Goal: Information Seeking & Learning: Learn about a topic

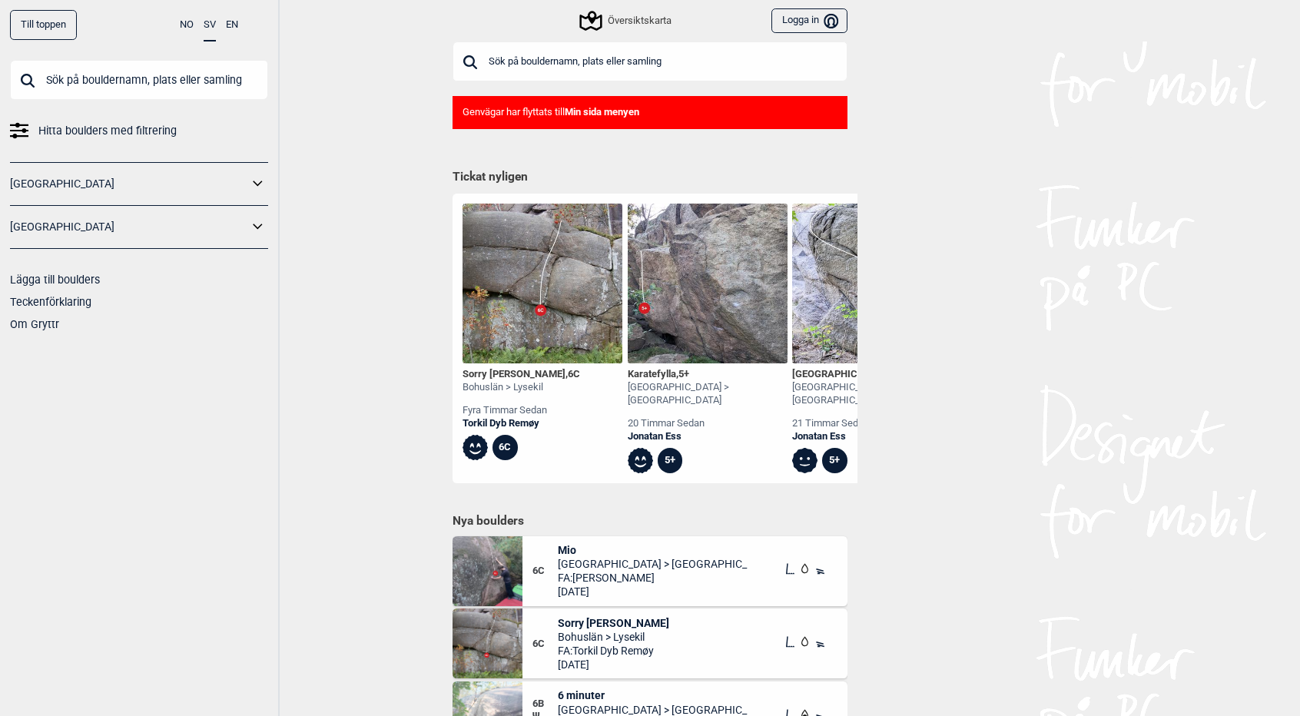
click at [620, 54] on input "text" at bounding box center [650, 61] width 395 height 40
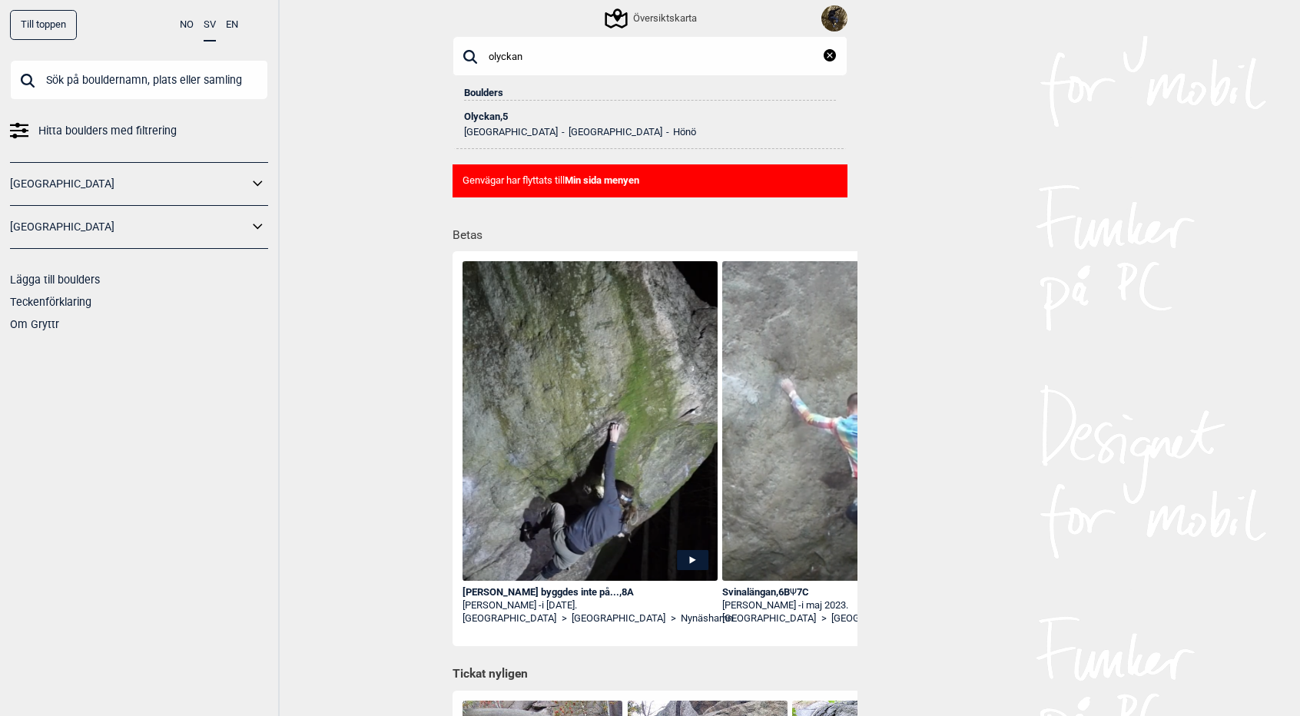
type input "olyckan"
click at [484, 105] on li "Olyckan , 5 Sverige [GEOGRAPHIC_DATA] Hönö" at bounding box center [650, 119] width 372 height 36
click at [478, 118] on div "Olyckan , 5" at bounding box center [650, 116] width 372 height 11
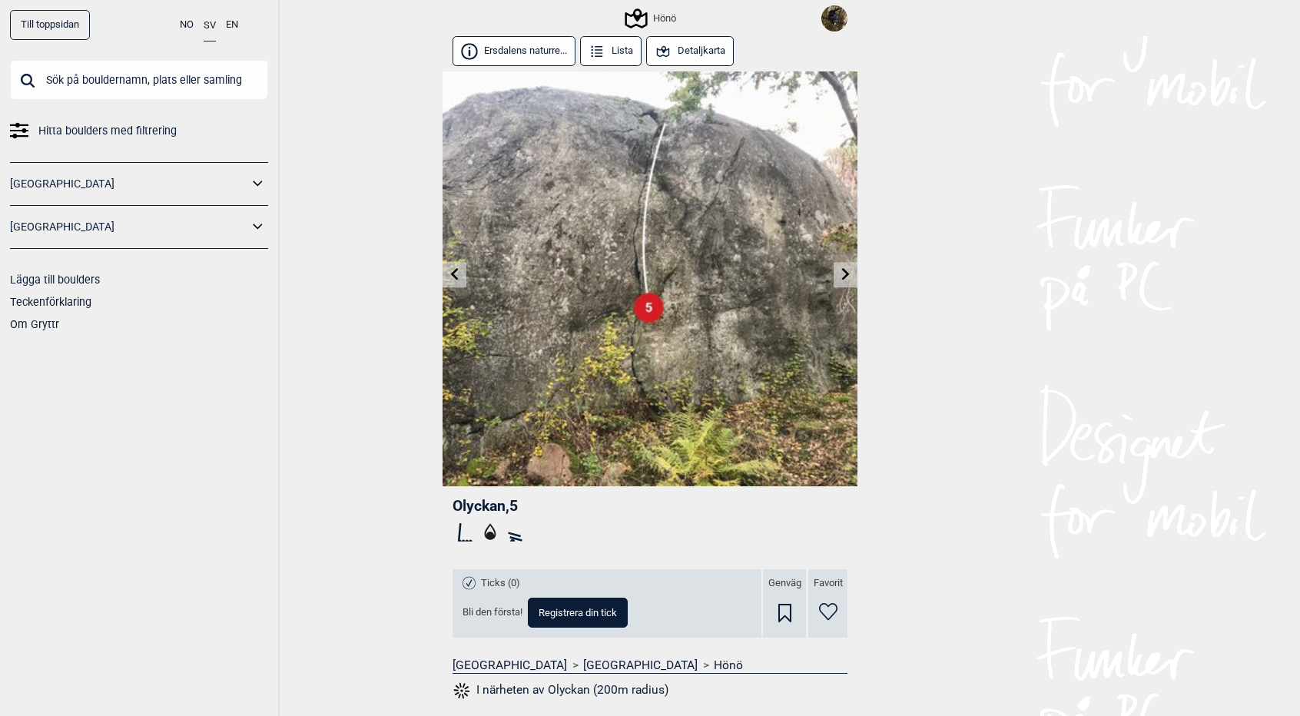
click at [704, 56] on button "Detaljkarta" at bounding box center [690, 51] width 88 height 30
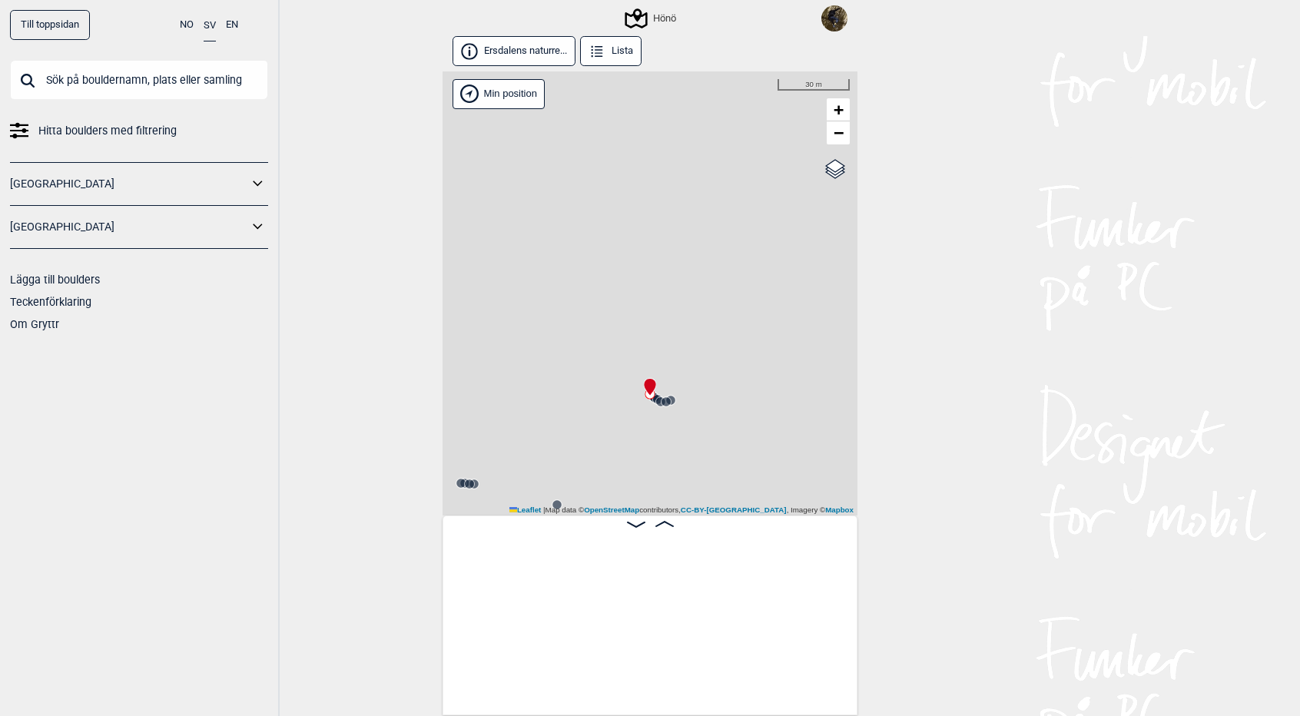
scroll to position [0, 40255]
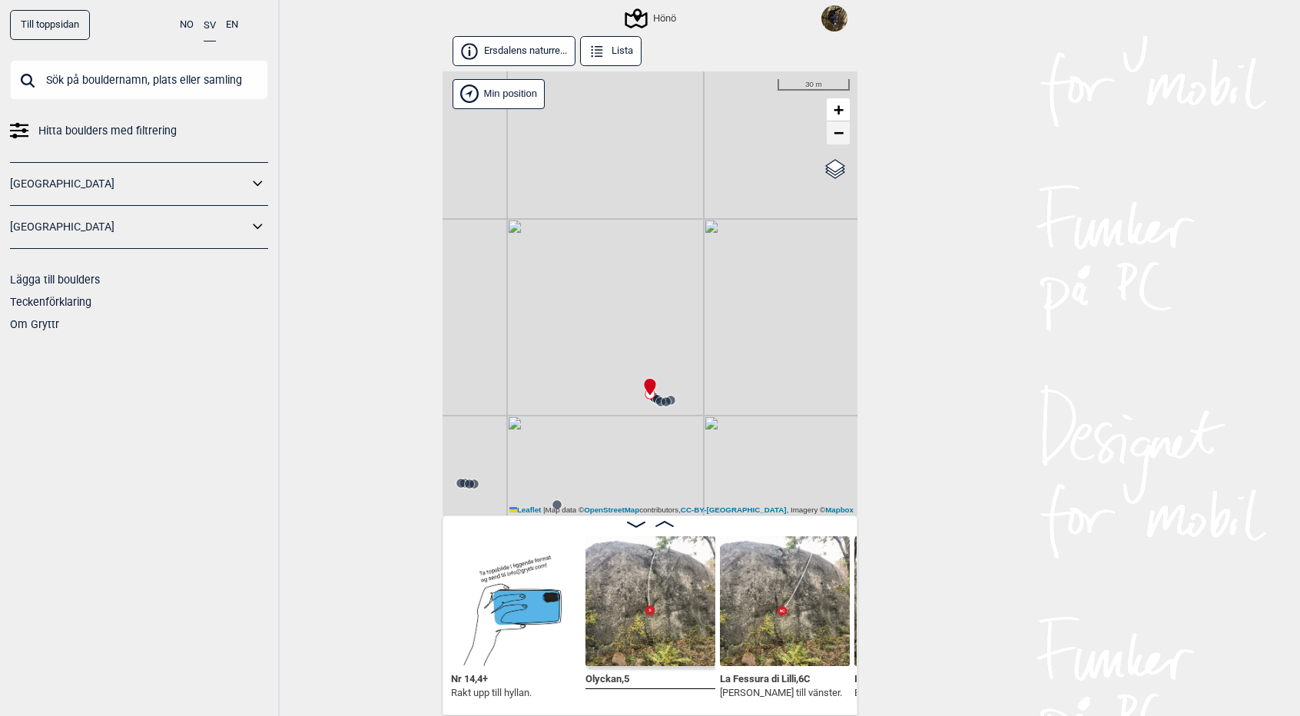
click at [836, 131] on span "−" at bounding box center [839, 132] width 10 height 19
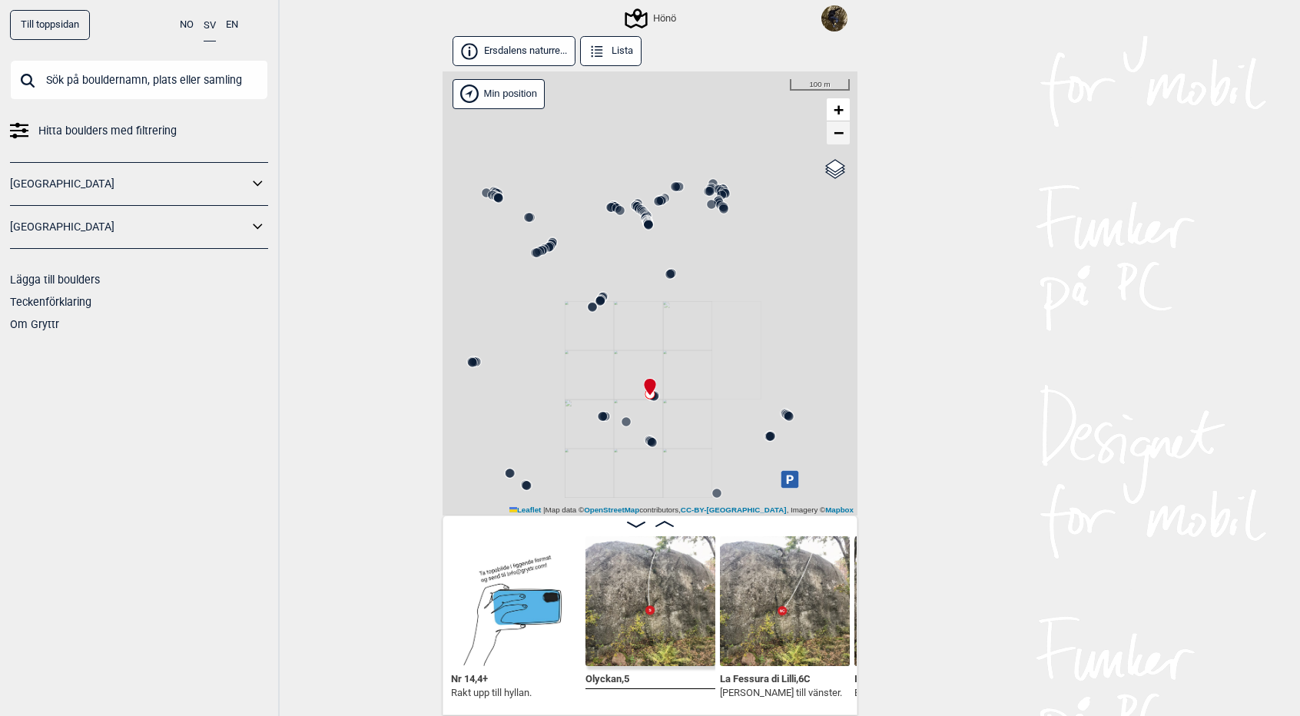
click at [836, 131] on span "−" at bounding box center [839, 132] width 10 height 19
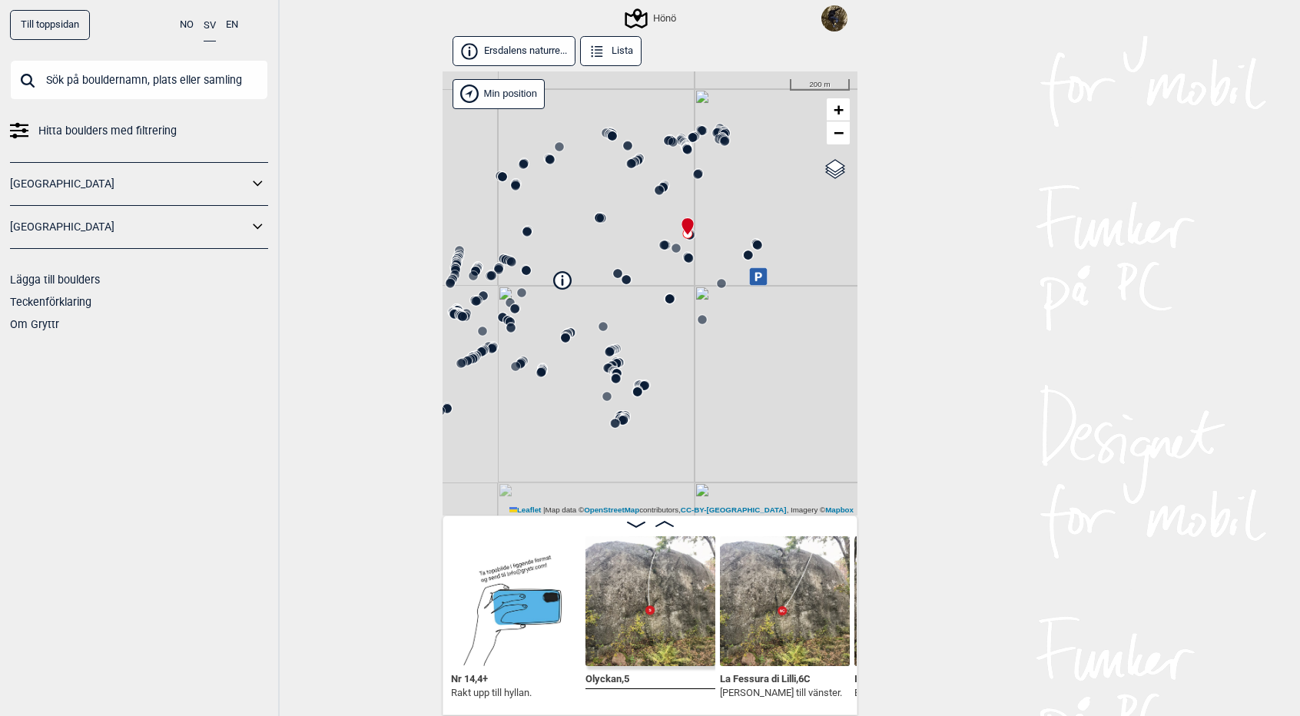
drag, startPoint x: 650, startPoint y: 463, endPoint x: 688, endPoint y: 303, distance: 164.9
click at [688, 303] on div "Hönö" at bounding box center [650, 293] width 415 height 444
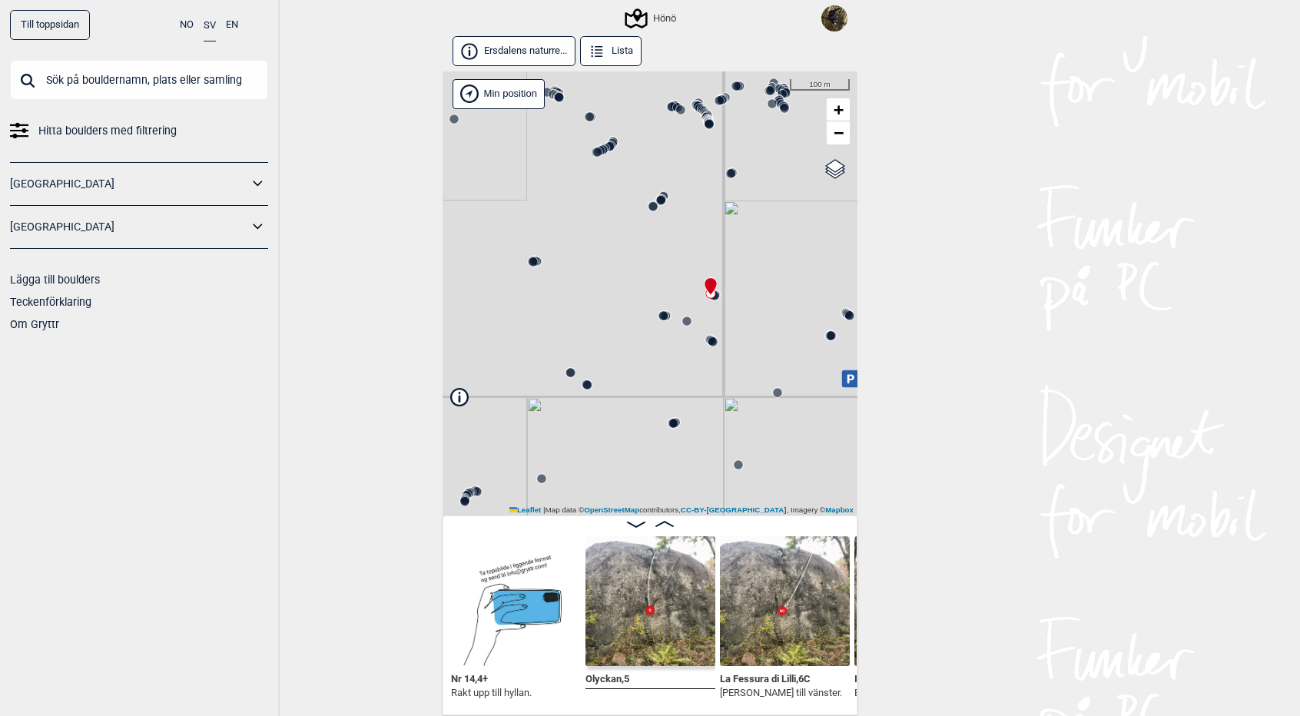
drag, startPoint x: 733, startPoint y: 164, endPoint x: 761, endPoint y: 273, distance: 112.6
click at [761, 273] on div "Hönö" at bounding box center [650, 293] width 415 height 444
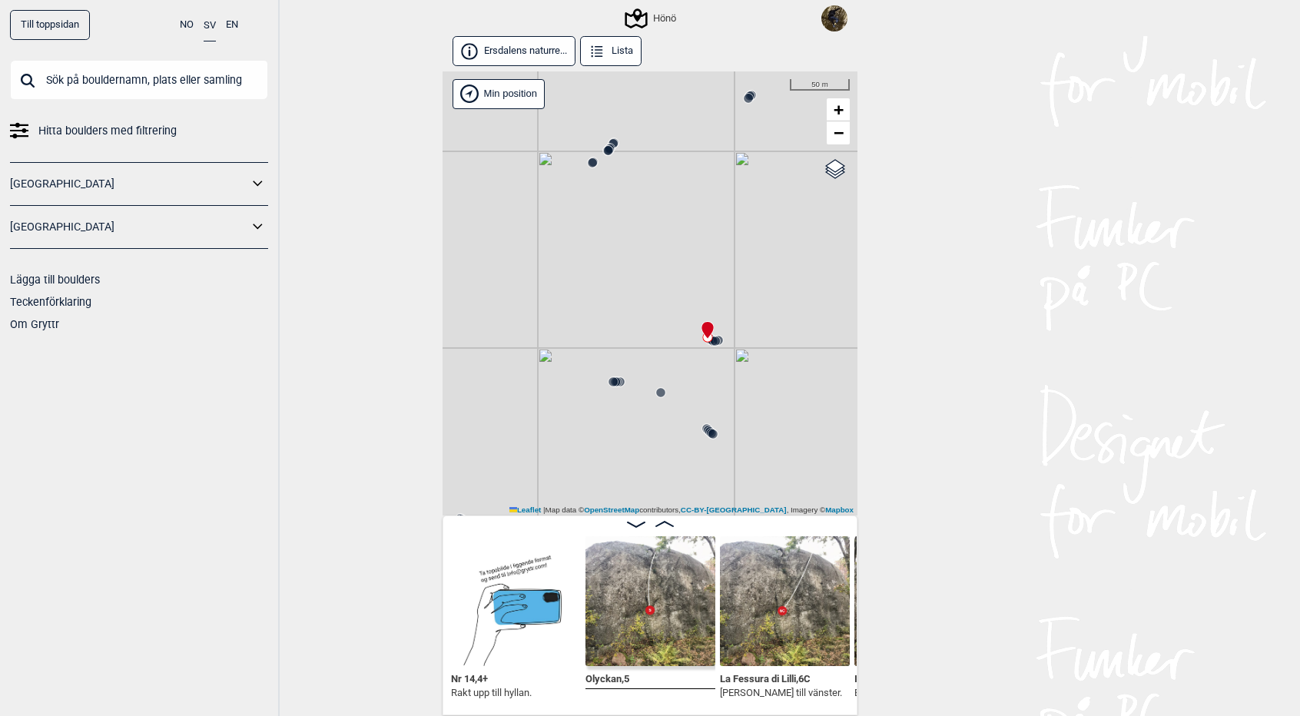
click at [712, 435] on circle at bounding box center [712, 434] width 9 height 9
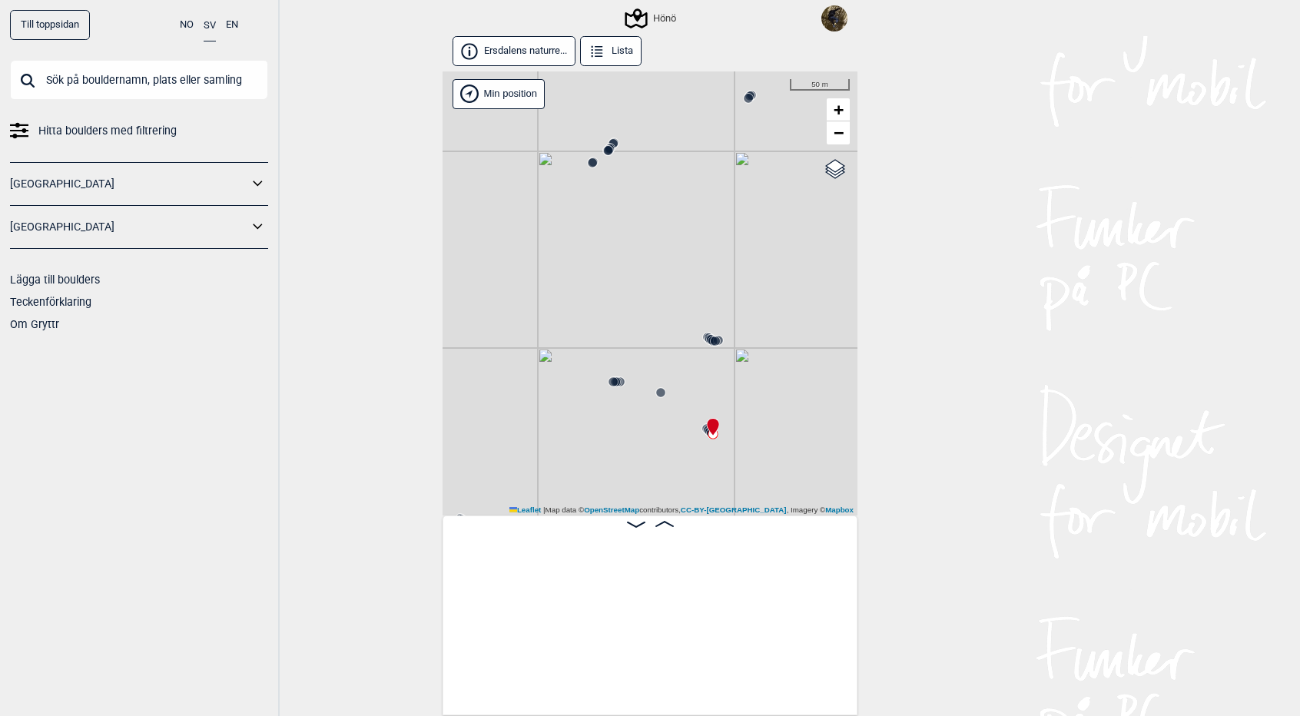
scroll to position [0, 39606]
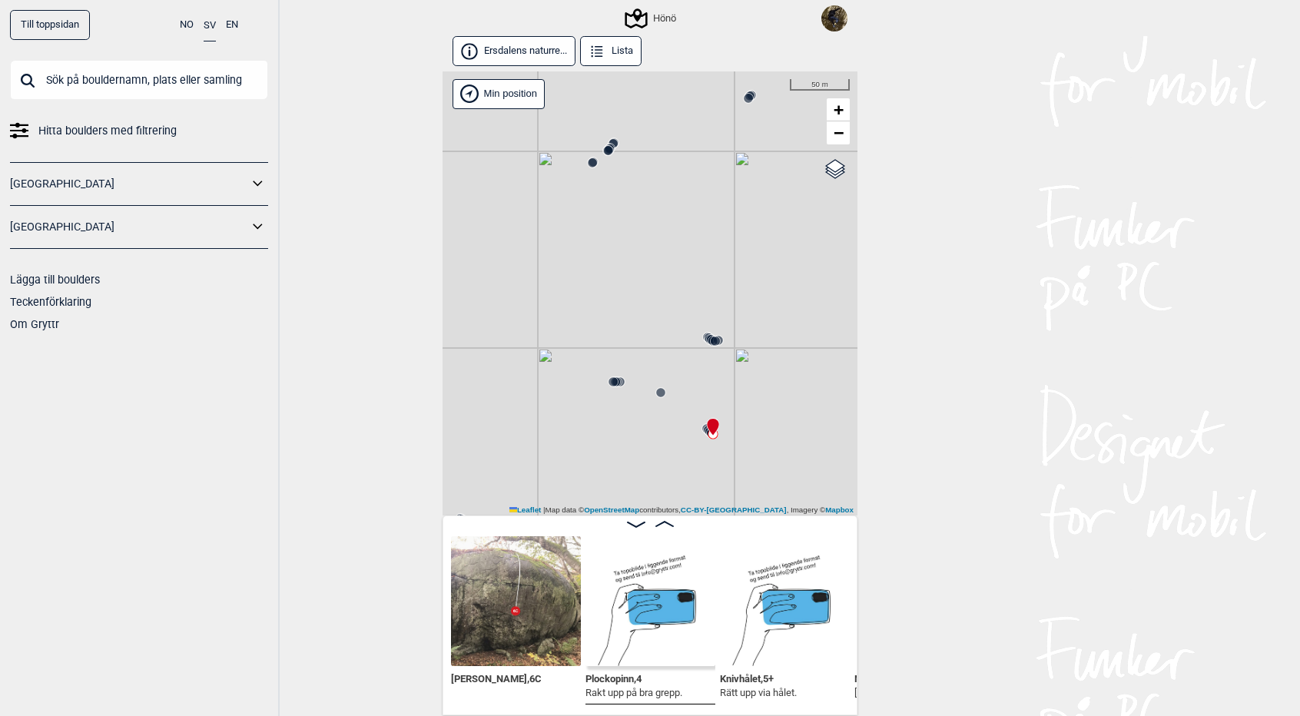
drag, startPoint x: 751, startPoint y: 393, endPoint x: 747, endPoint y: 378, distance: 15.1
click at [747, 378] on div "Hönö" at bounding box center [650, 293] width 415 height 444
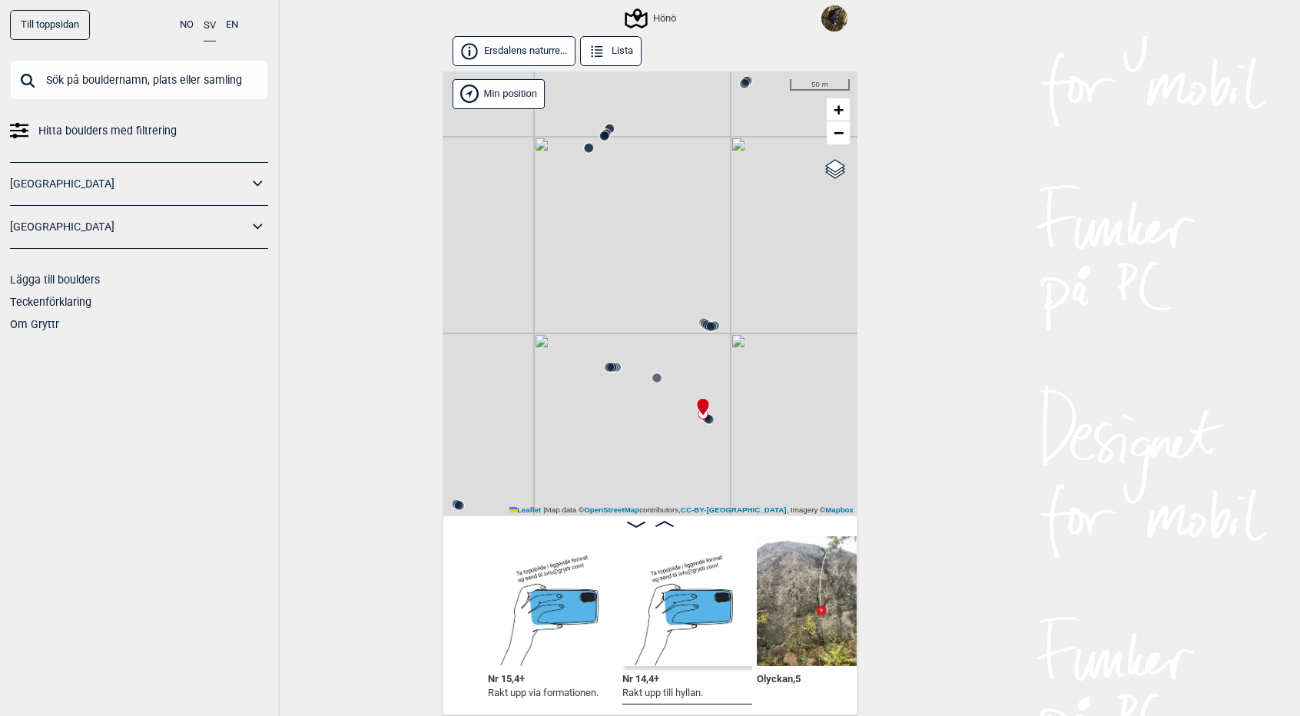
scroll to position [0, 40275]
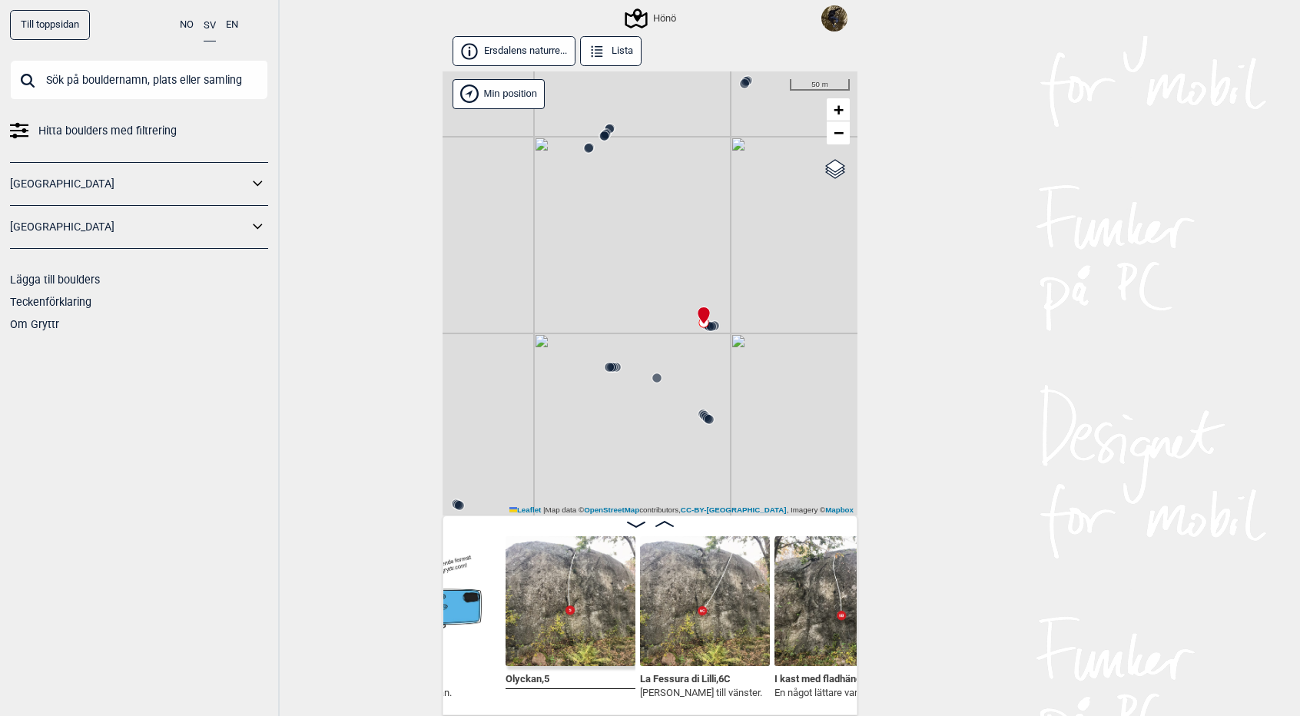
scroll to position [0, 40363]
click at [666, 519] on span at bounding box center [664, 524] width 18 height 13
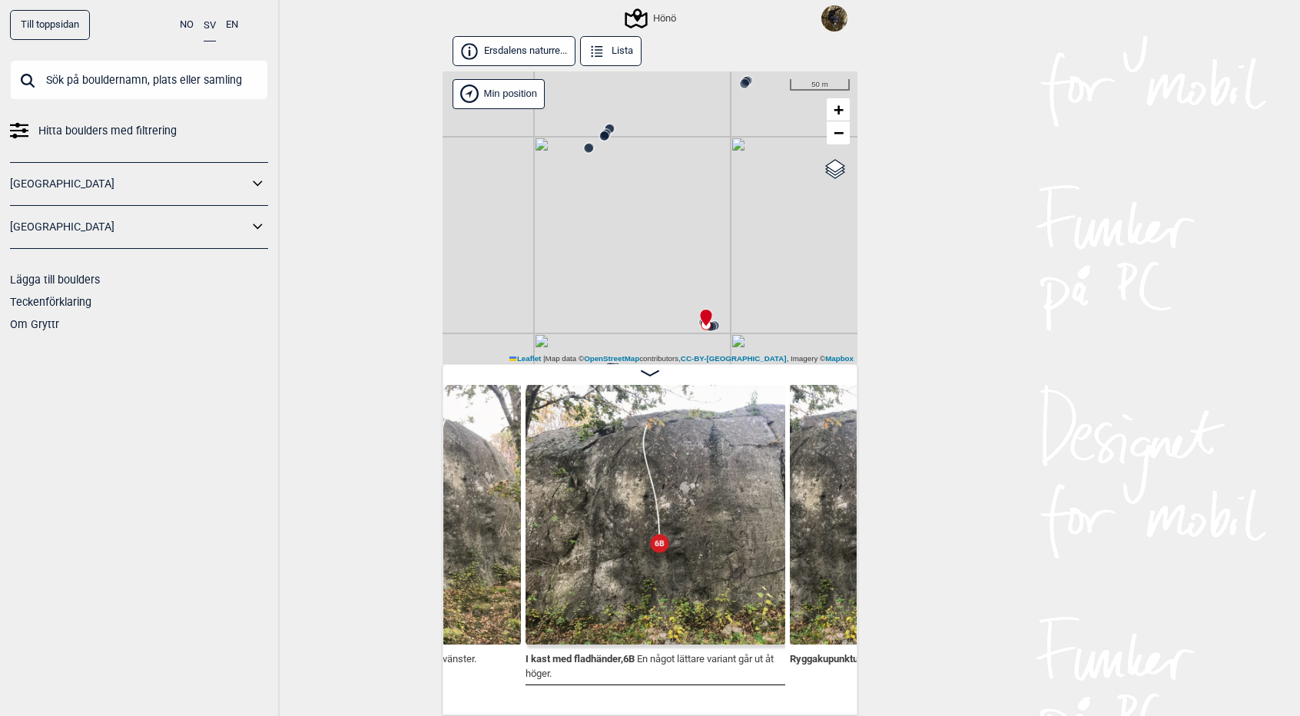
scroll to position [0, 41004]
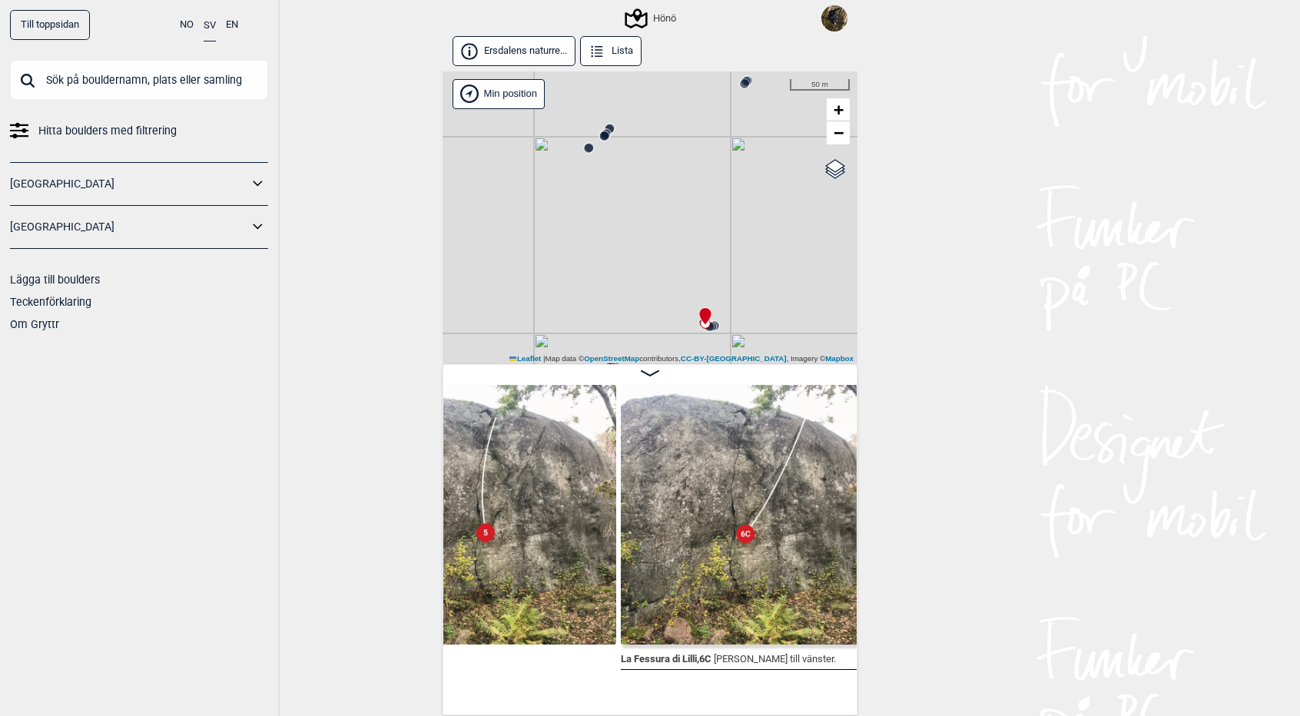
scroll to position [0, 40643]
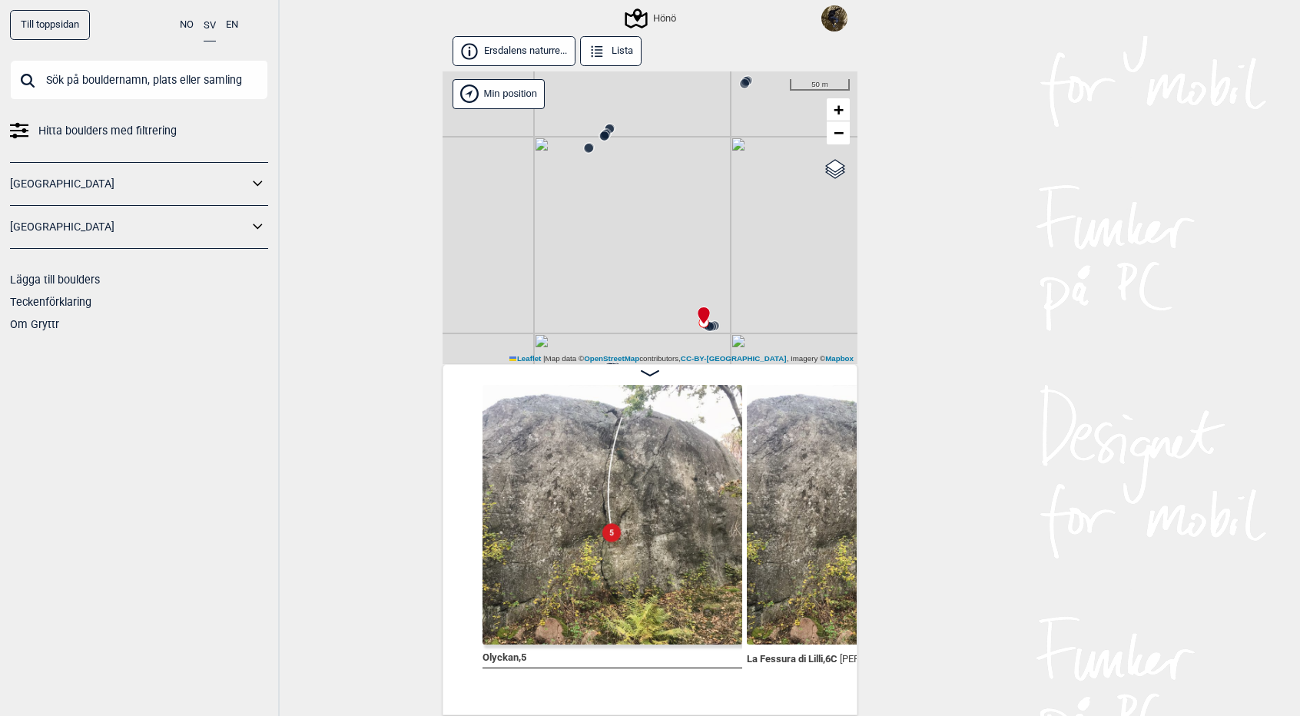
scroll to position [0, 40648]
click at [636, 503] on img at bounding box center [610, 515] width 260 height 260
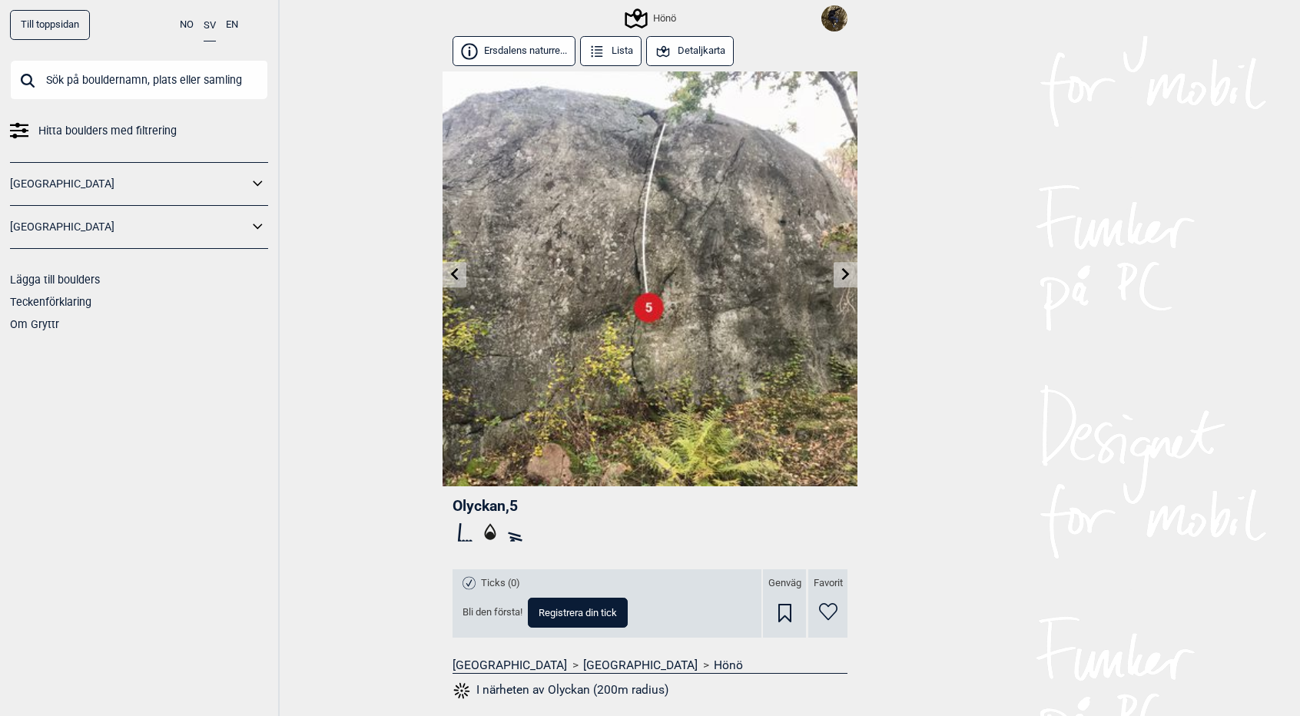
click at [840, 278] on icon at bounding box center [846, 274] width 12 height 12
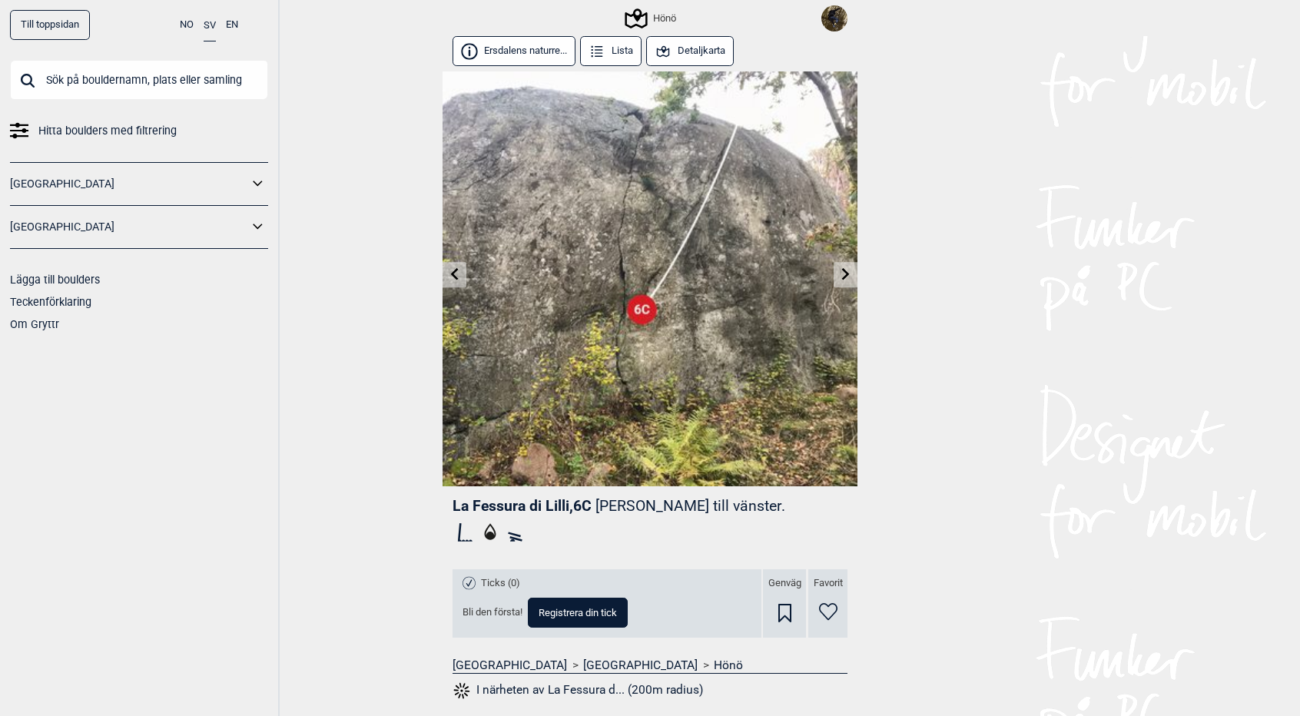
click at [840, 278] on icon at bounding box center [846, 274] width 12 height 12
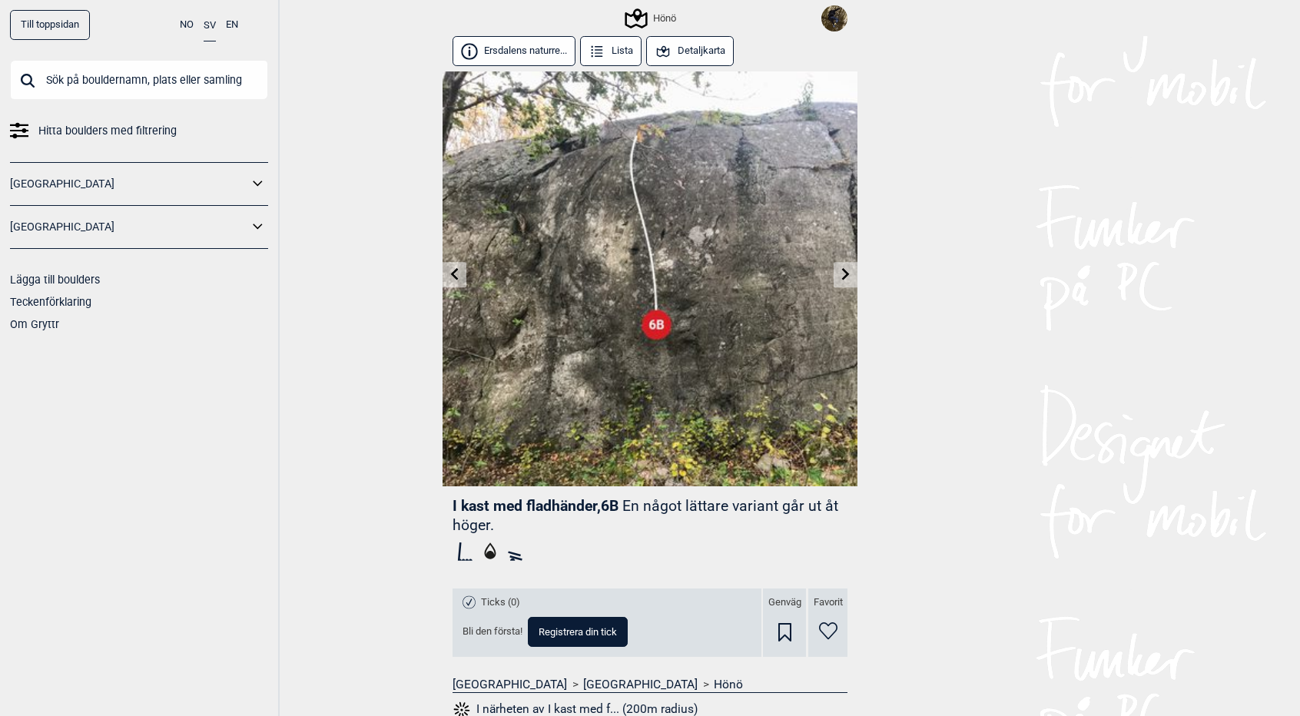
click at [840, 278] on icon at bounding box center [846, 274] width 12 height 12
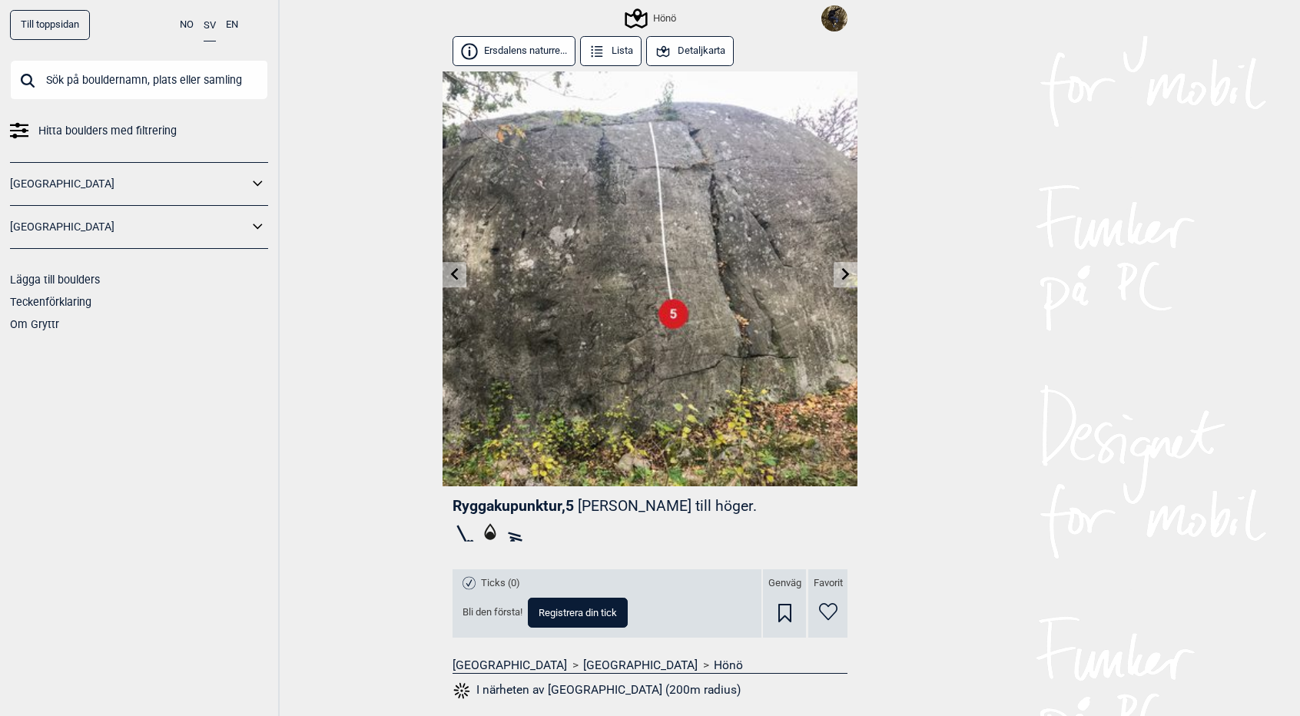
click at [840, 278] on icon at bounding box center [846, 274] width 12 height 12
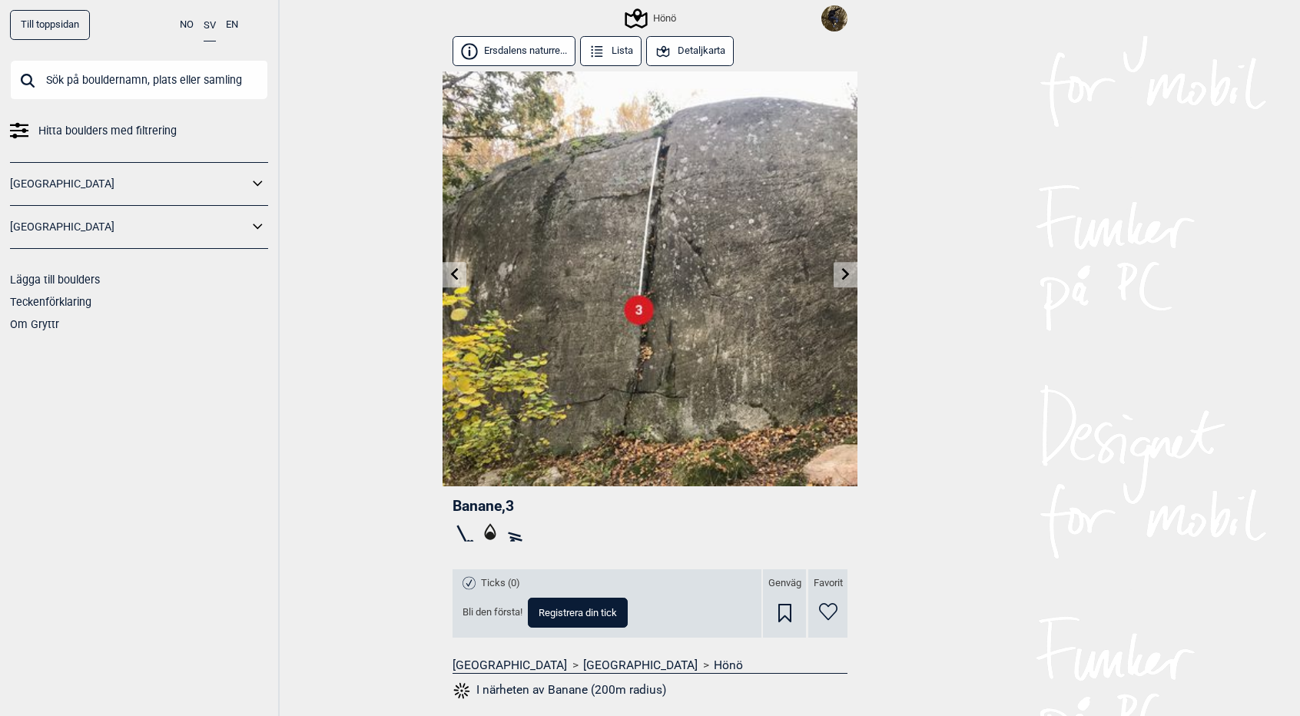
click at [840, 278] on icon at bounding box center [846, 274] width 12 height 12
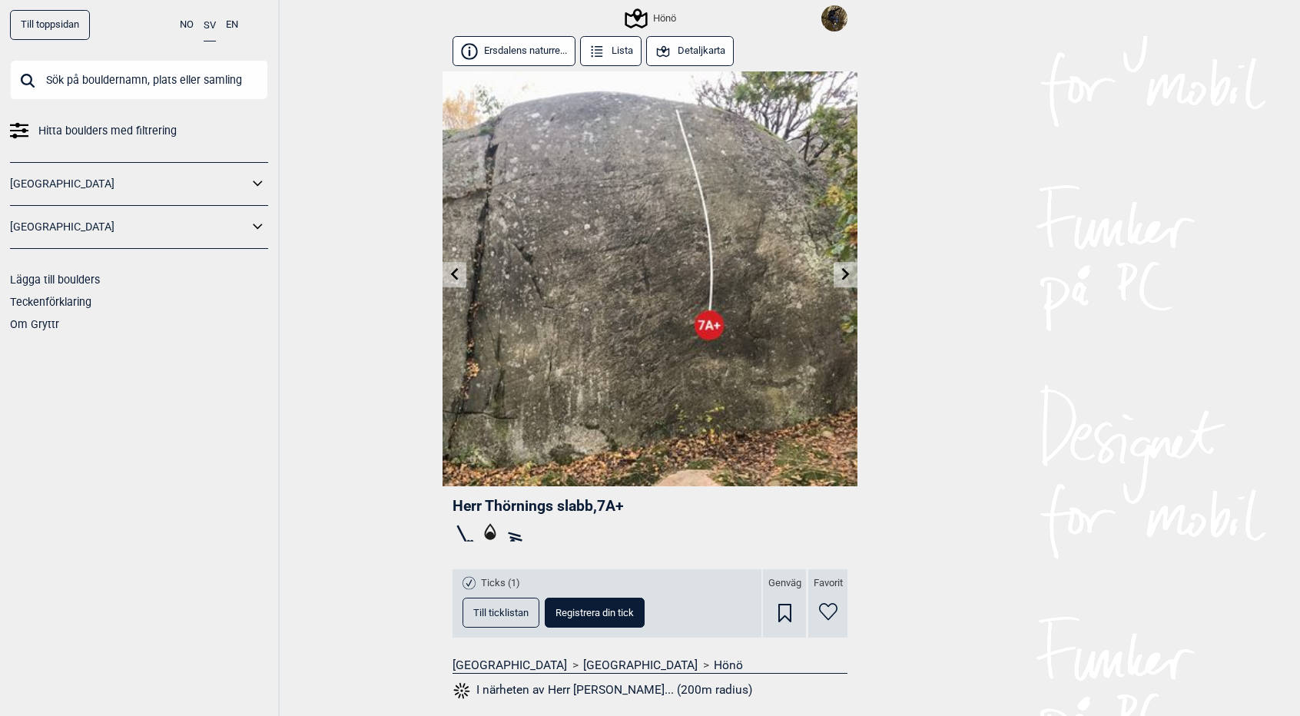
click at [842, 278] on icon at bounding box center [846, 274] width 12 height 12
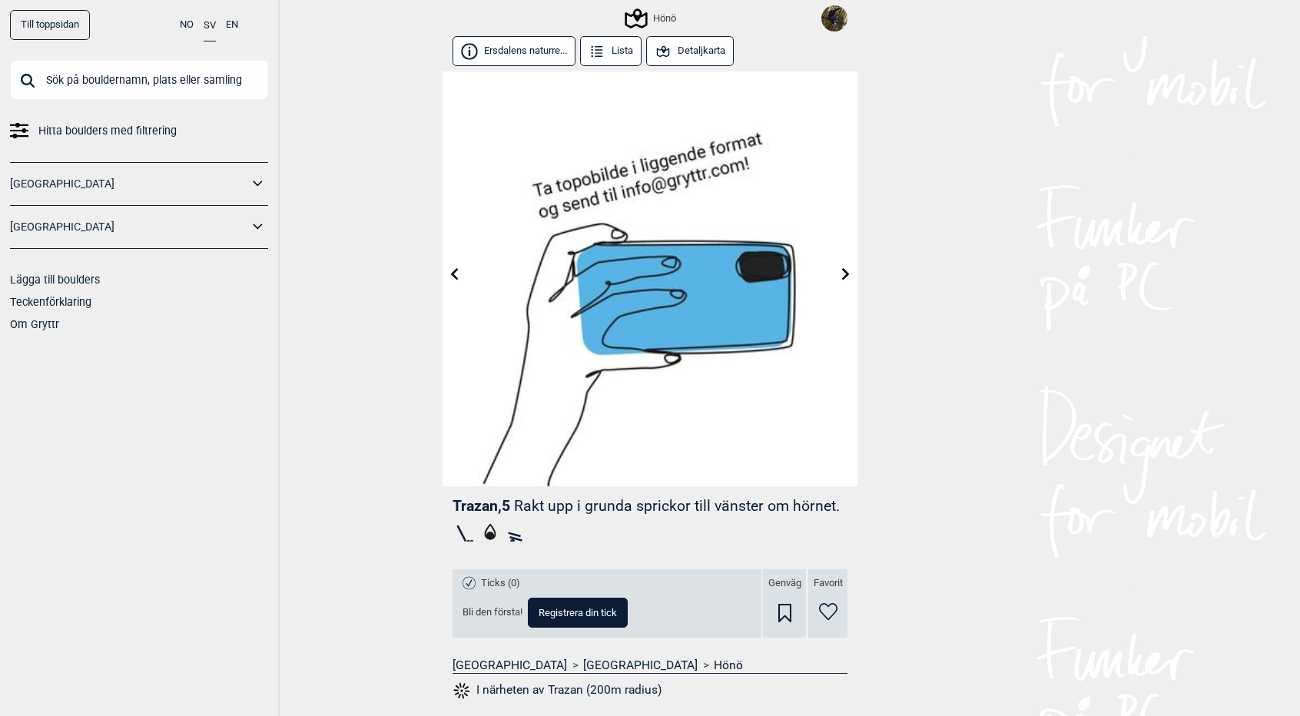
click at [842, 278] on icon at bounding box center [846, 274] width 12 height 12
